Goal: Navigation & Orientation: Find specific page/section

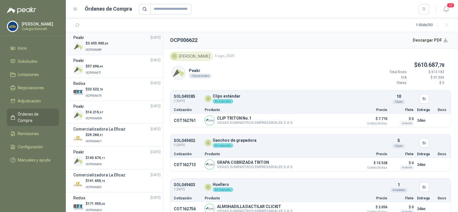
click at [101, 46] on p "OCP006689" at bounding box center [97, 49] width 23 height 6
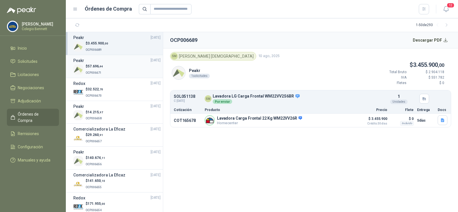
click at [103, 64] on div "$ 57.696 ,44 OCP006671" at bounding box center [116, 70] width 87 height 12
